Goal: Information Seeking & Learning: Learn about a topic

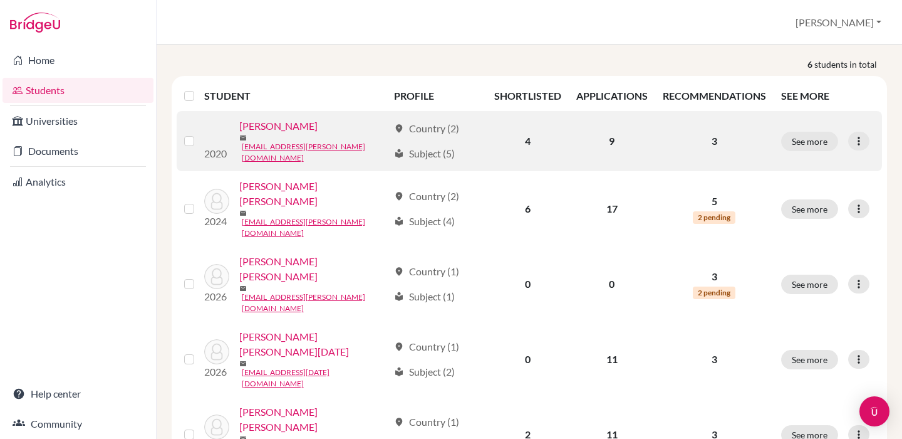
scroll to position [135, 0]
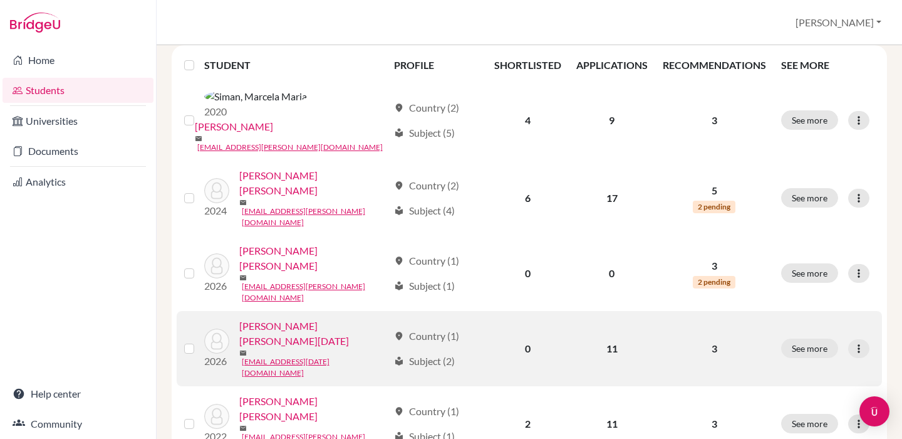
click at [311, 318] on link "[PERSON_NAME] [PERSON_NAME][DATE]" at bounding box center [313, 333] width 149 height 30
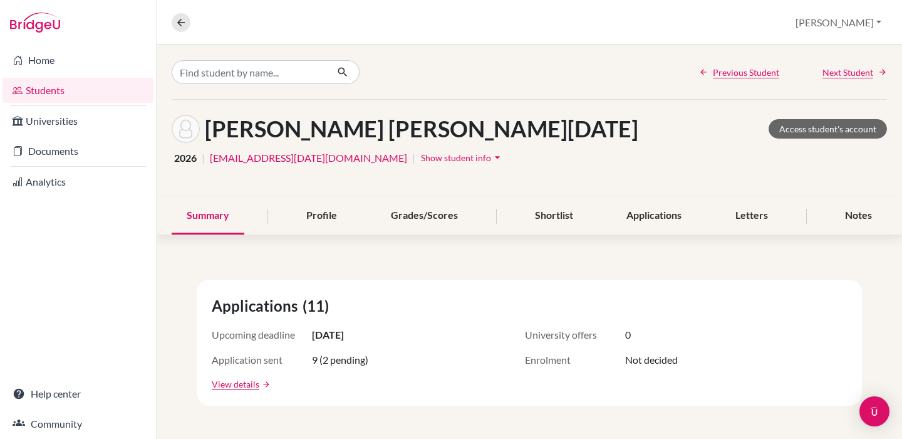
scroll to position [352, 0]
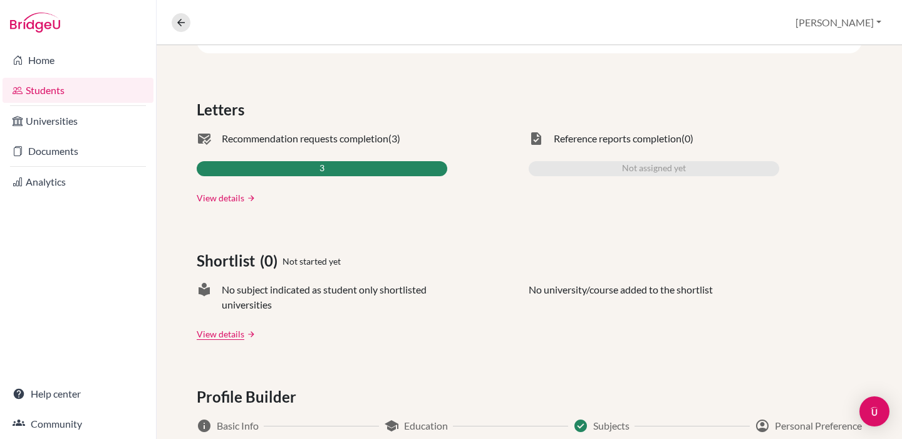
click at [217, 201] on link "View details" at bounding box center [221, 197] width 48 height 13
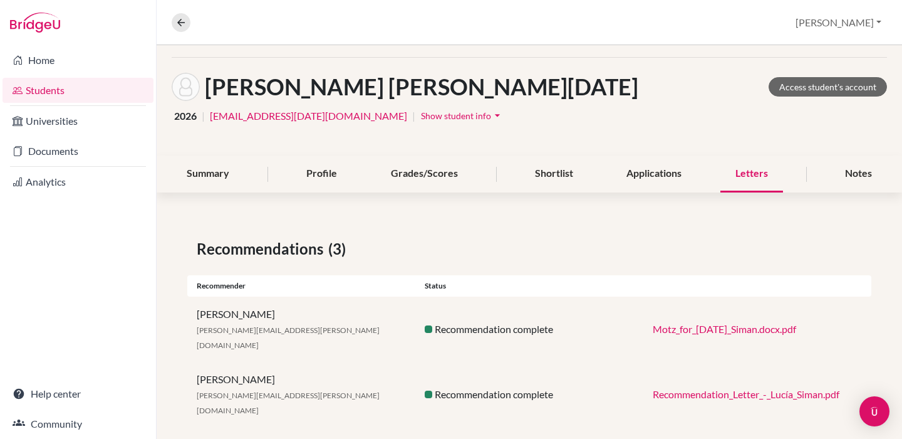
scroll to position [80, 0]
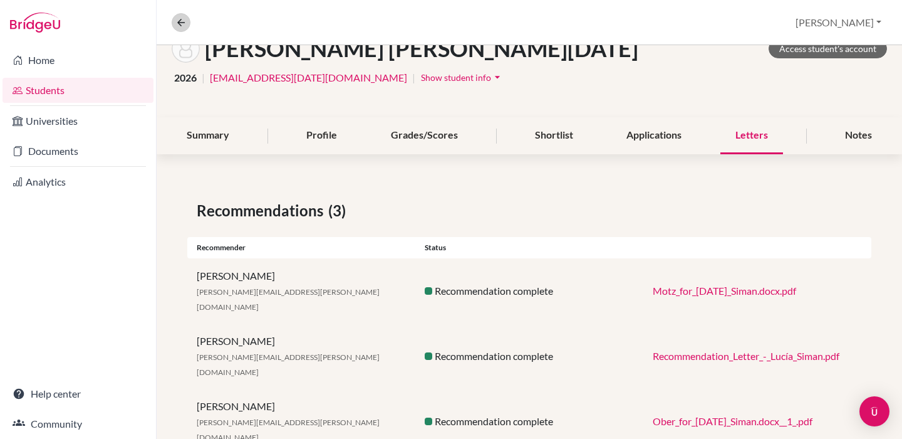
click at [180, 23] on icon at bounding box center [180, 22] width 11 height 11
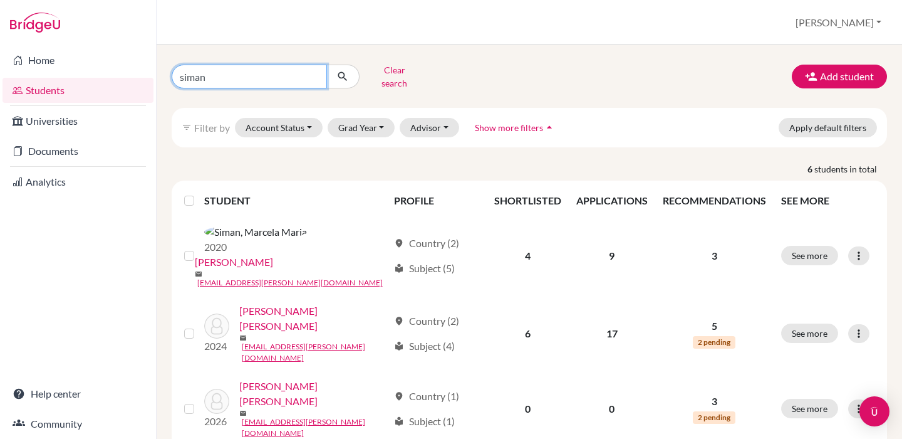
click at [269, 76] on input "siman" at bounding box center [249, 77] width 155 height 24
type input "s"
type input "[PERSON_NAME]"
click at [343, 72] on button "submit" at bounding box center [342, 77] width 33 height 24
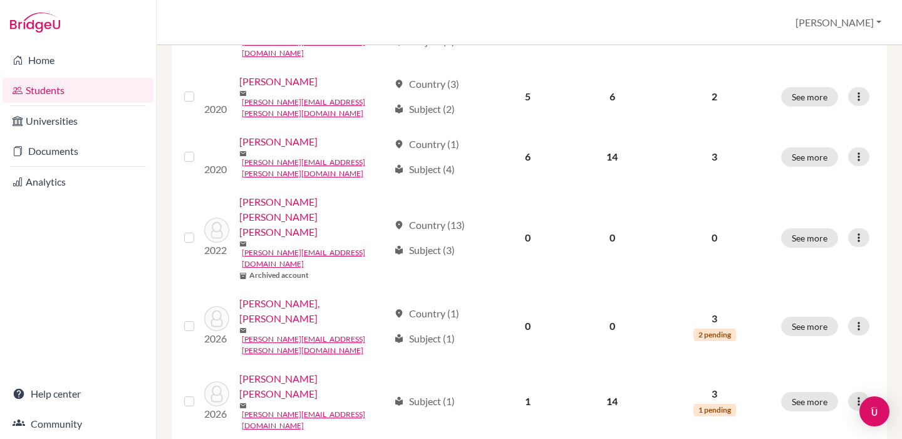
scroll to position [484, 0]
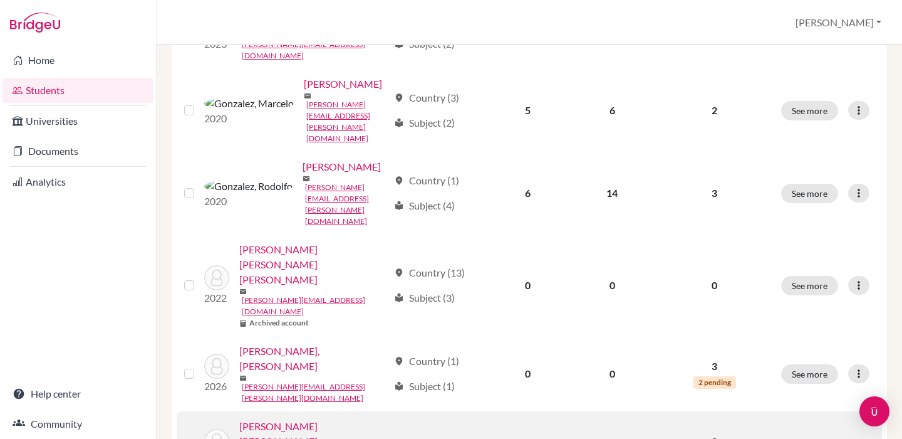
click at [296, 419] on link "[PERSON_NAME] [PERSON_NAME]" at bounding box center [314, 434] width 150 height 30
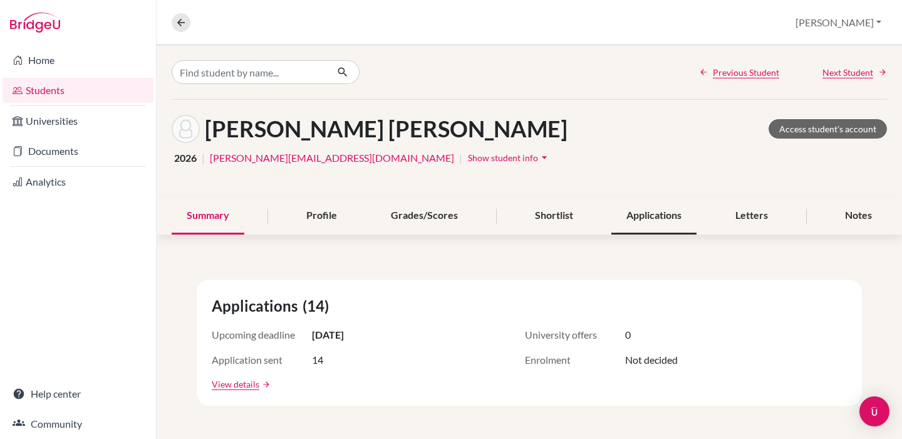
click at [638, 222] on div "Applications" at bounding box center [654, 215] width 85 height 37
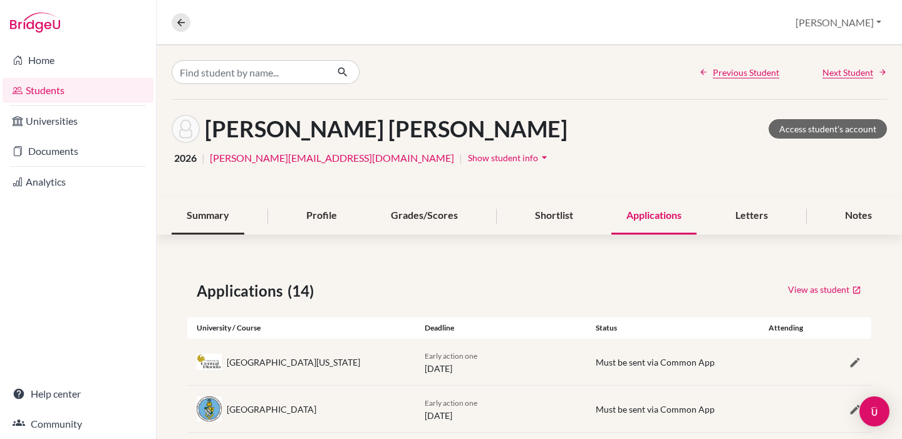
click at [204, 219] on div "Summary" at bounding box center [208, 215] width 73 height 37
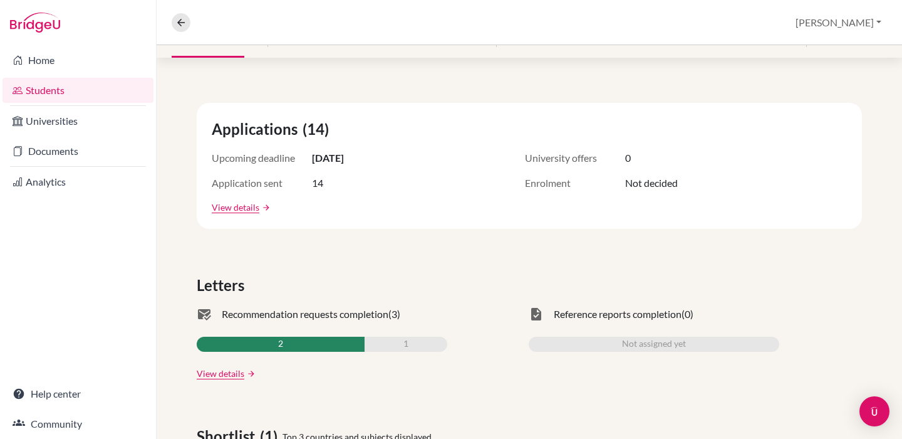
scroll to position [204, 0]
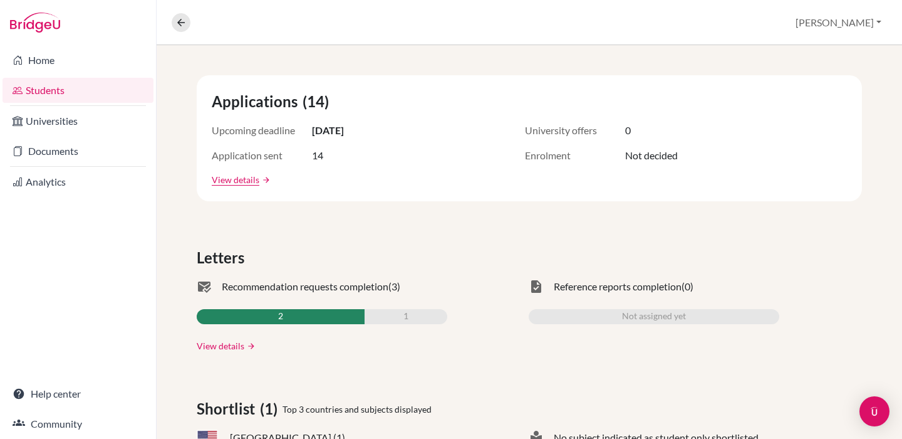
click at [222, 341] on link "View details" at bounding box center [221, 345] width 48 height 13
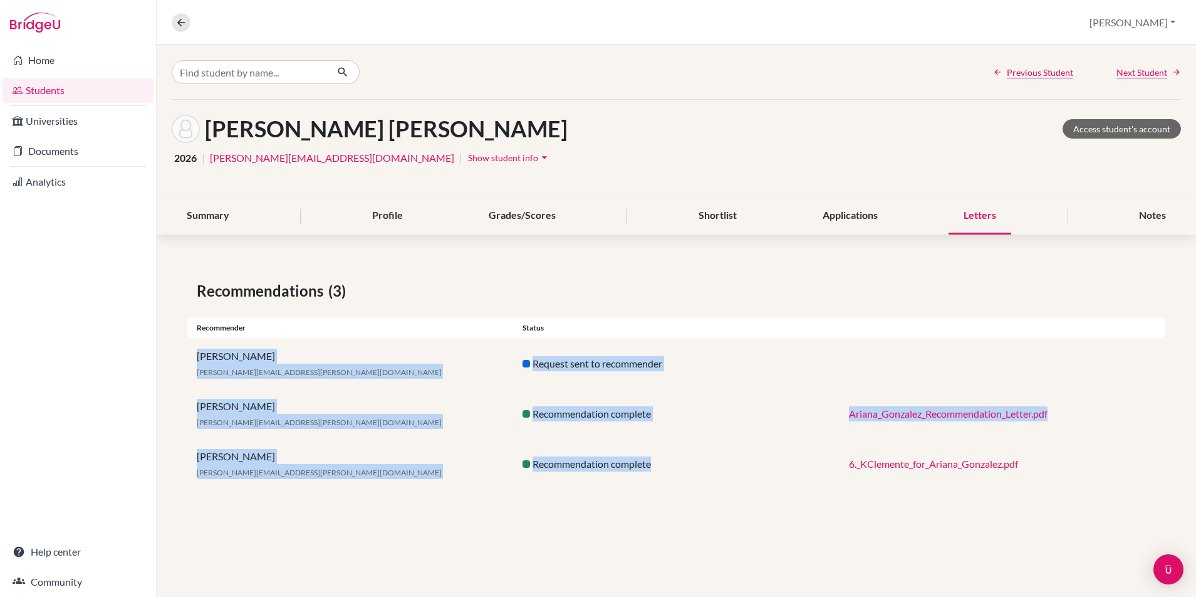
drag, startPoint x: 200, startPoint y: 357, endPoint x: 825, endPoint y: 490, distance: 639.4
click at [825, 438] on div "Recommendations (3) Recommender Status Monica Parraga [EMAIL_ADDRESS][PERSON_NA…" at bounding box center [677, 383] width 1040 height 269
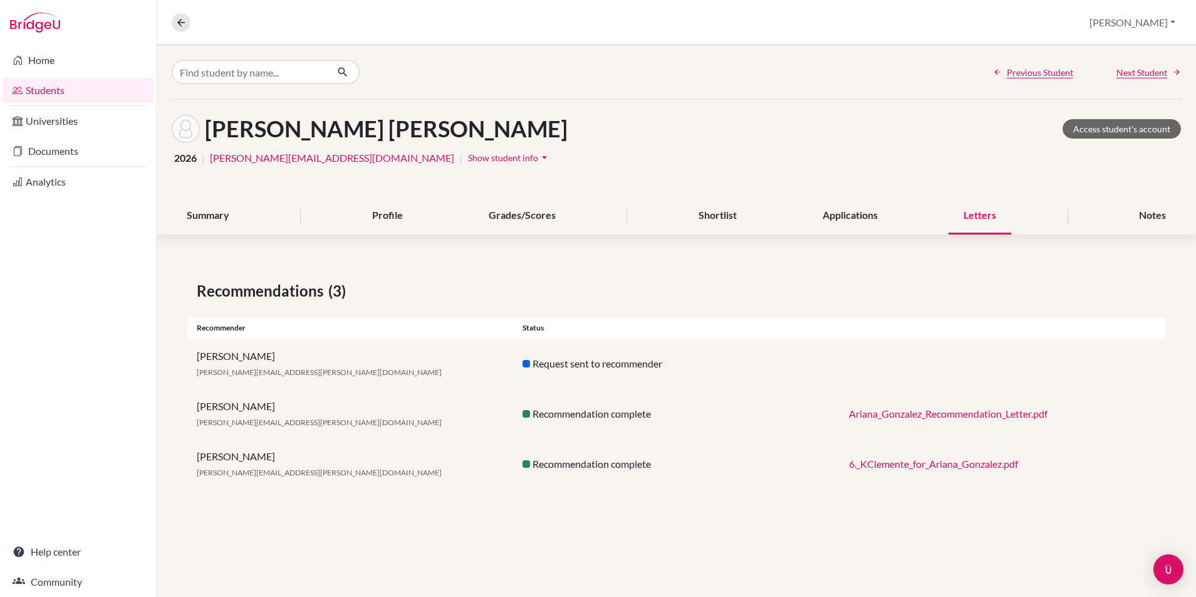
click at [474, 272] on div "Recommendations (3) Recommender Status Monica Parraga [EMAIL_ADDRESS][PERSON_NA…" at bounding box center [677, 383] width 1040 height 269
